Goal: Task Accomplishment & Management: Use online tool/utility

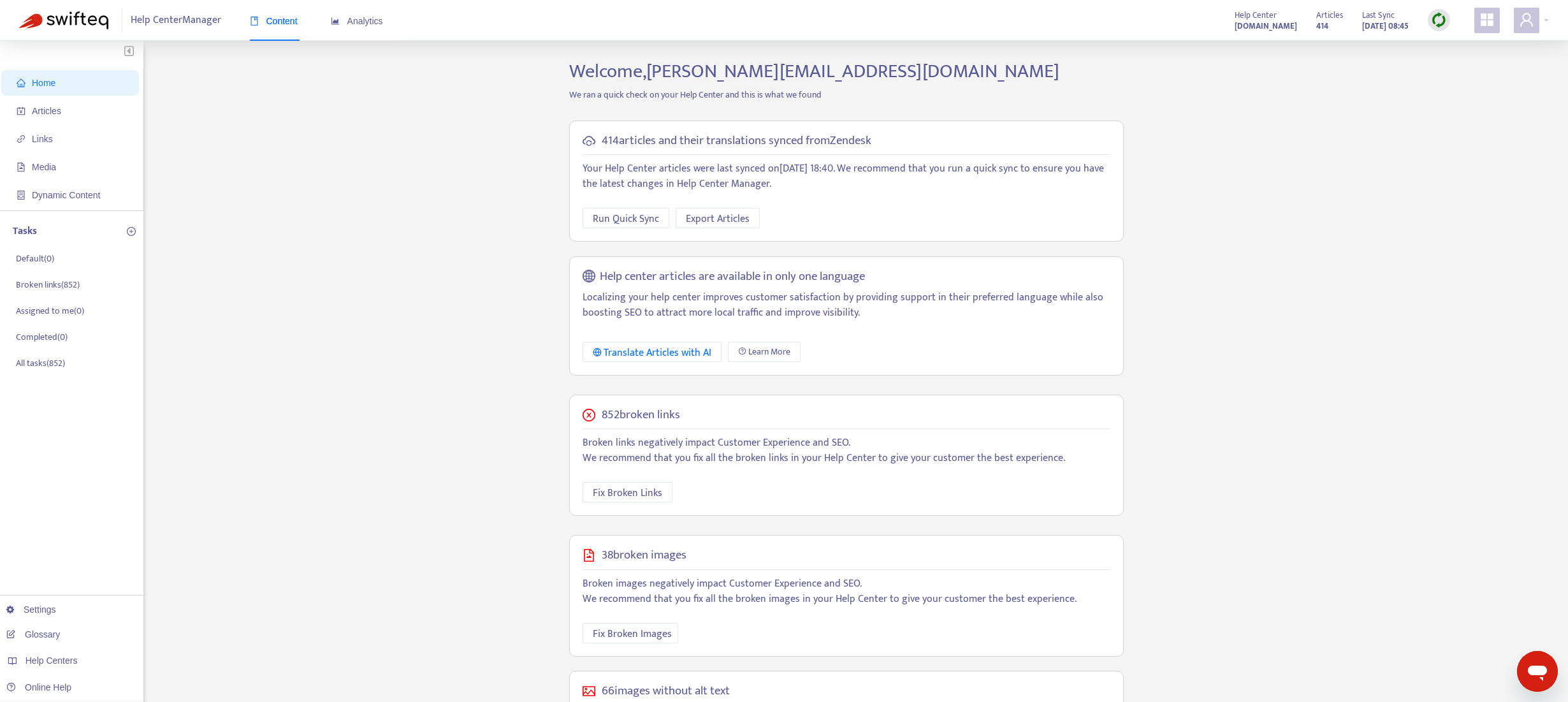
click at [430, 372] on div "Home Articles Links Media Dynamic Content Tasks Default ( 0 ) Broken links ( 85…" at bounding box center [784, 436] width 1530 height 752
click at [487, 435] on div "Home Articles Links Media Dynamic Content Tasks Default ( 0 ) Broken links ( 85…" at bounding box center [784, 436] width 1530 height 752
drag, startPoint x: 602, startPoint y: 413, endPoint x: 700, endPoint y: 412, distance: 98.0
click at [700, 412] on div "852 broken links" at bounding box center [847, 415] width 528 height 15
click at [546, 427] on div "Home Articles Links Media Dynamic Content Tasks Default ( 0 ) Broken links ( 85…" at bounding box center [784, 436] width 1530 height 752
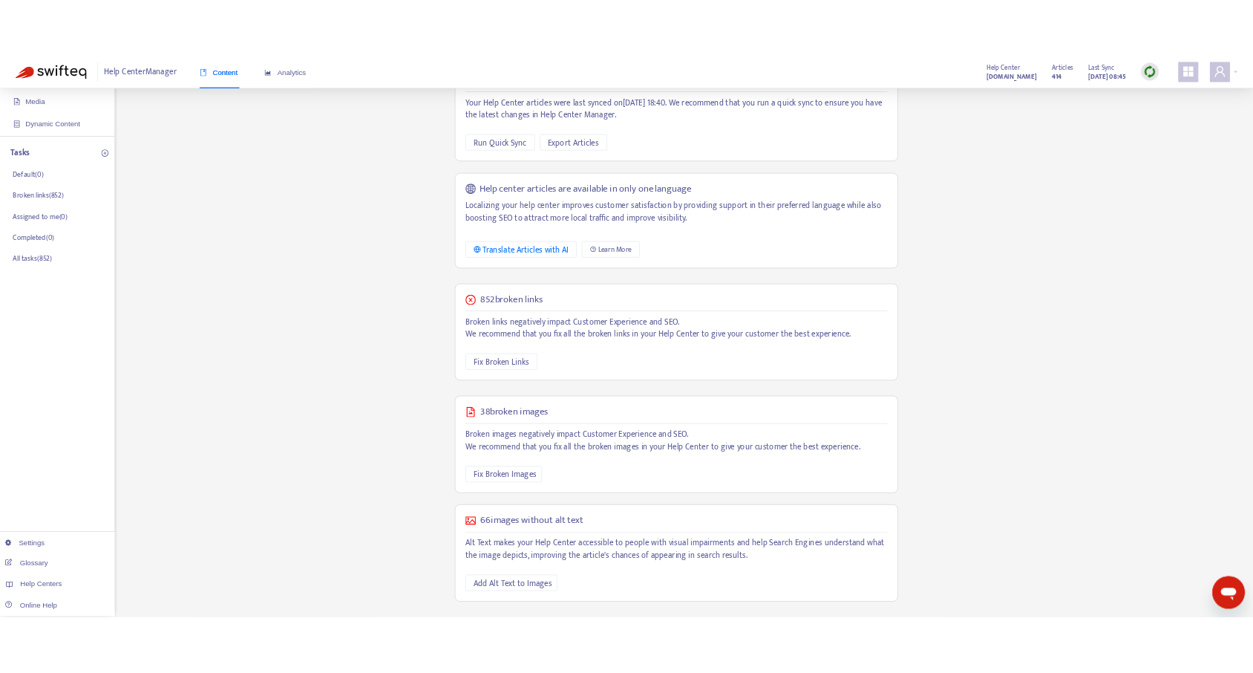
scroll to position [127, 0]
